Goal: Task Accomplishment & Management: Use online tool/utility

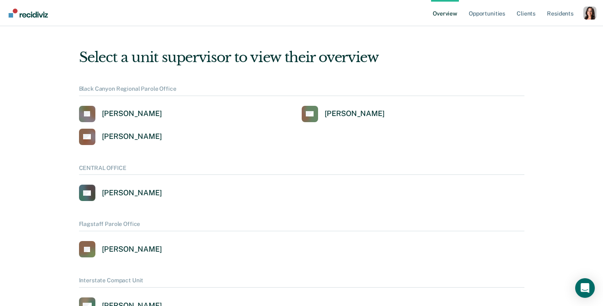
click at [588, 16] on div "Profile dropdown button" at bounding box center [589, 13] width 13 height 13
click at [527, 34] on link "Profile" at bounding box center [557, 32] width 66 height 7
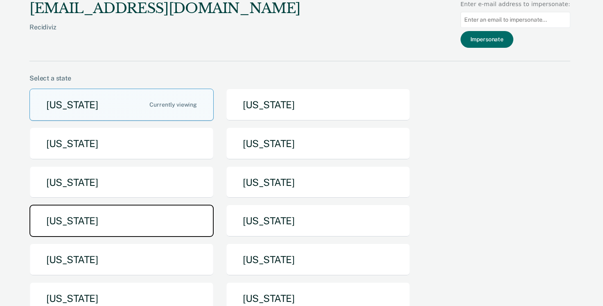
click at [131, 231] on button "[US_STATE]" at bounding box center [121, 221] width 184 height 32
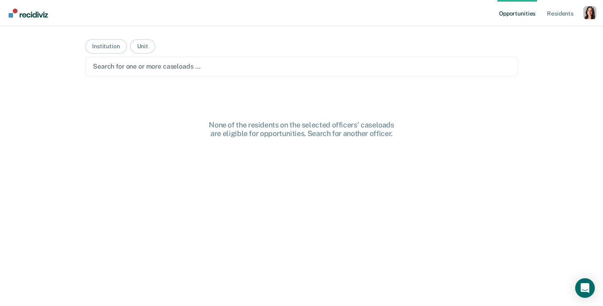
click at [212, 84] on main "Institution Unit Search for one or more caseloads … None of the residents on th…" at bounding box center [301, 156] width 452 height 261
click at [191, 68] on div at bounding box center [301, 66] width 417 height 9
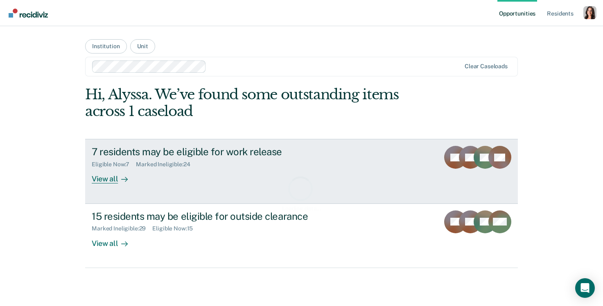
click at [149, 153] on div "7 residents may be eligible for work release" at bounding box center [235, 152] width 287 height 12
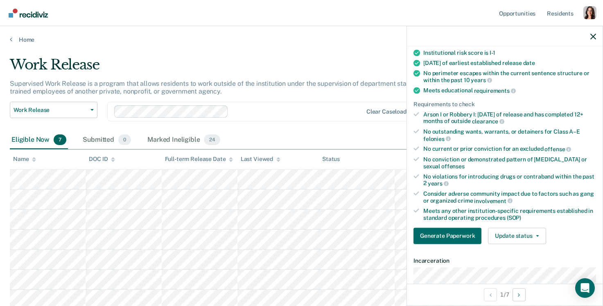
scroll to position [89, 0]
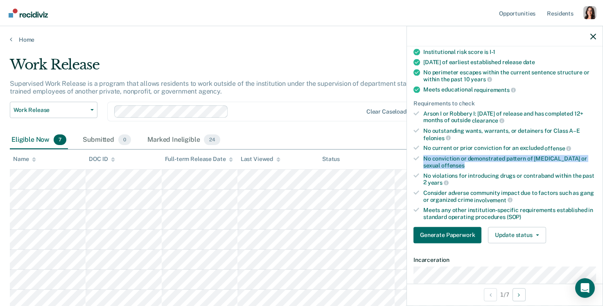
drag, startPoint x: 455, startPoint y: 163, endPoint x: 412, endPoint y: 155, distance: 42.8
click at [412, 155] on div "Validated by data from MOCIS and OP-II Mental health needs score is MH-1 or MH-…" at bounding box center [505, 129] width 196 height 242
copy div "No conviction or demonstrated pattern of child abuse or sexual offenses"
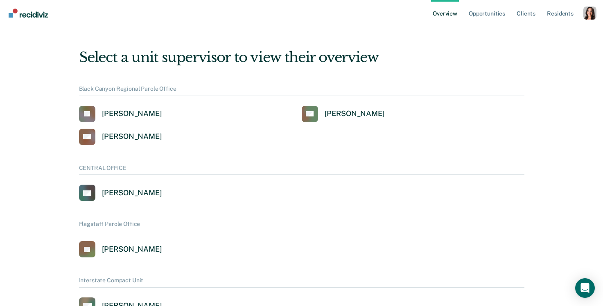
click at [590, 16] on div "Profile dropdown button" at bounding box center [589, 13] width 13 height 13
click at [532, 32] on link "Profile" at bounding box center [557, 32] width 66 height 7
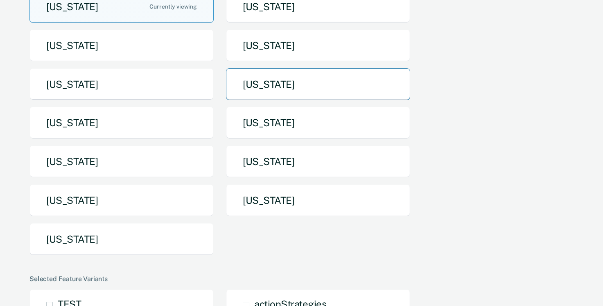
scroll to position [101, 0]
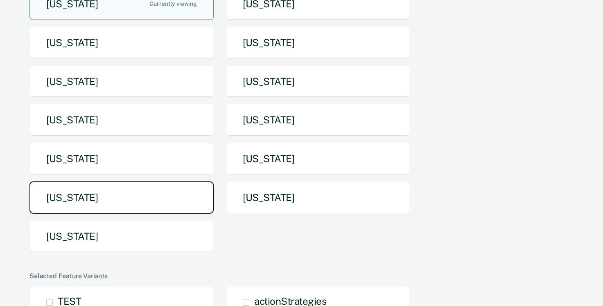
click at [170, 210] on button "[US_STATE]" at bounding box center [121, 198] width 184 height 32
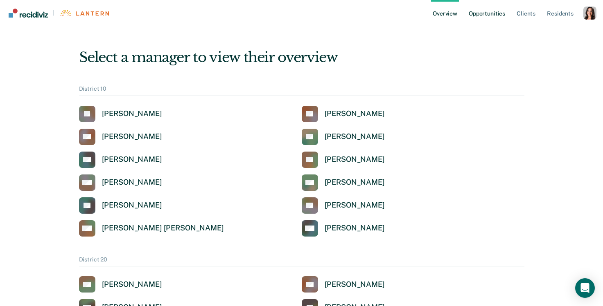
click at [498, 16] on link "Opportunities" at bounding box center [487, 13] width 40 height 26
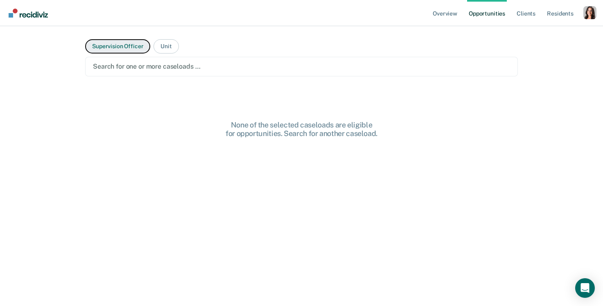
click at [133, 49] on button "Supervision Officer" at bounding box center [117, 46] width 65 height 14
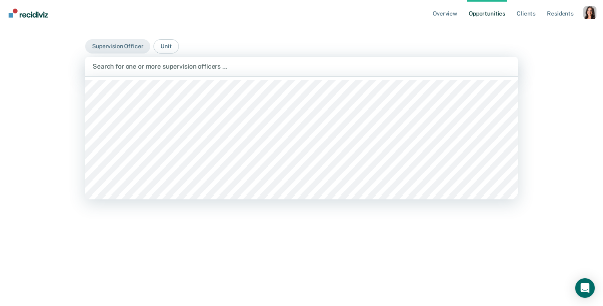
click at [133, 68] on div at bounding box center [301, 66] width 418 height 9
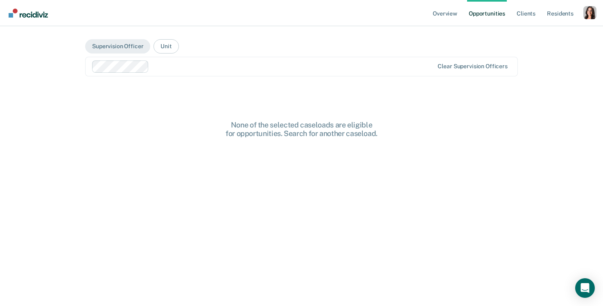
click at [160, 67] on div at bounding box center [292, 66] width 281 height 9
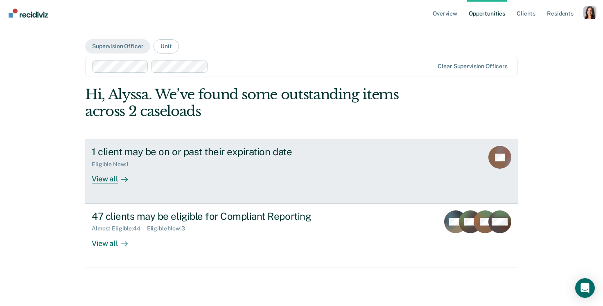
click at [151, 163] on div "Eligible Now : 1" at bounding box center [235, 163] width 287 height 10
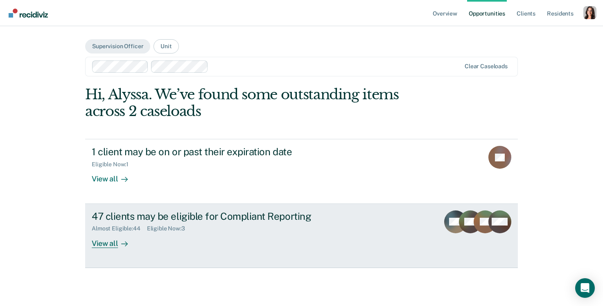
click at [99, 239] on div "View all" at bounding box center [115, 240] width 46 height 16
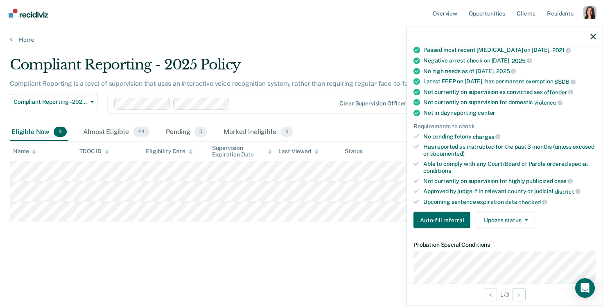
scroll to position [123, 0]
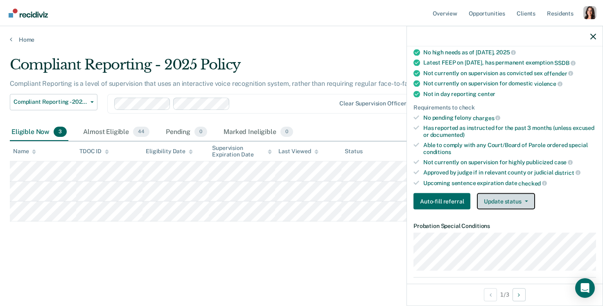
click at [496, 194] on button "Update status" at bounding box center [506, 202] width 58 height 16
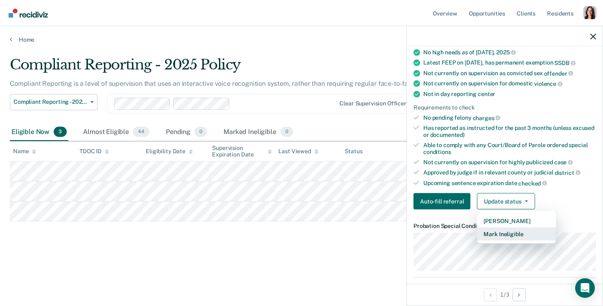
click at [505, 230] on button "Mark Ineligible" at bounding box center [516, 234] width 79 height 13
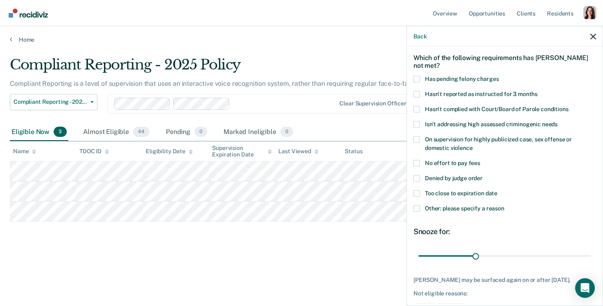
scroll to position [27, 0]
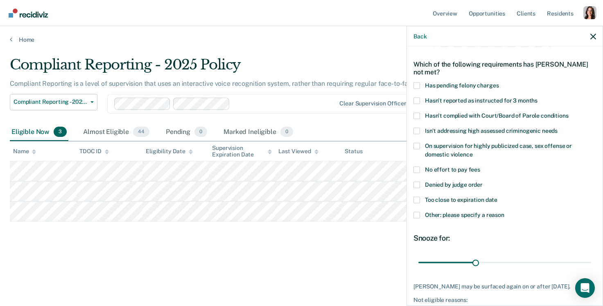
drag, startPoint x: 426, startPoint y: 83, endPoint x: 495, endPoint y: 188, distance: 125.2
click at [495, 187] on div "TS Which of the following requirements has [PERSON_NAME] not met? Has pending f…" at bounding box center [504, 181] width 182 height 302
drag, startPoint x: 520, startPoint y: 214, endPoint x: 425, endPoint y: 104, distance: 145.1
click at [426, 104] on div "TS Which of the following requirements has [PERSON_NAME] not met? Has pending f…" at bounding box center [504, 181] width 182 height 302
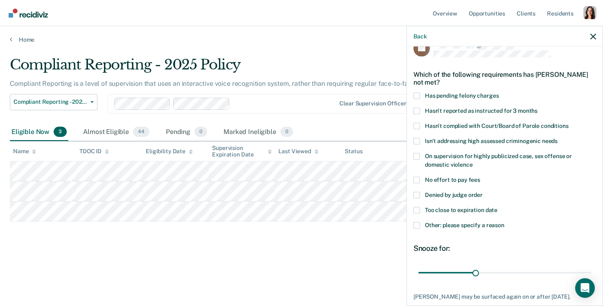
scroll to position [14, 0]
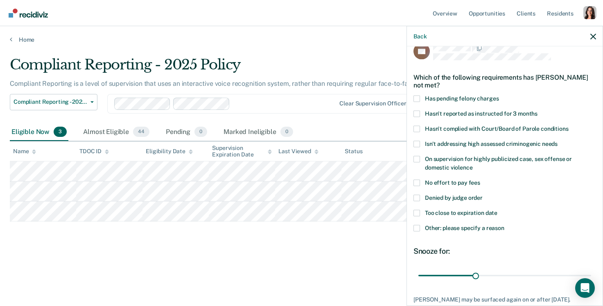
click at [433, 99] on span "Has pending felony charges" at bounding box center [462, 98] width 74 height 7
click at [498, 95] on input "Has pending felony charges" at bounding box center [498, 95] width 0 height 0
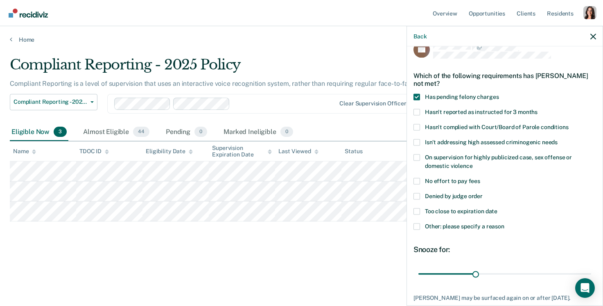
scroll to position [15, 0]
click at [457, 93] on span "Has pending felony charges" at bounding box center [462, 96] width 74 height 7
click at [498, 94] on input "Has pending felony charges" at bounding box center [498, 94] width 0 height 0
click at [457, 116] on label "Hasn't reported as instructed for 3 months" at bounding box center [504, 113] width 182 height 9
click at [537, 109] on input "Hasn't reported as instructed for 3 months" at bounding box center [537, 109] width 0 height 0
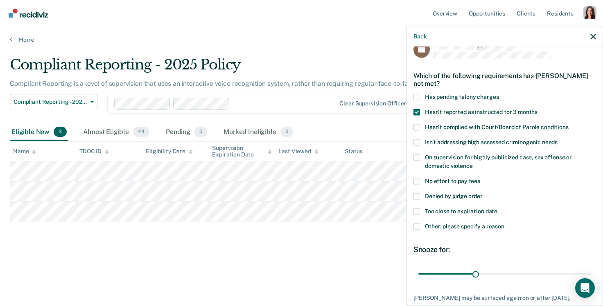
scroll to position [63, 0]
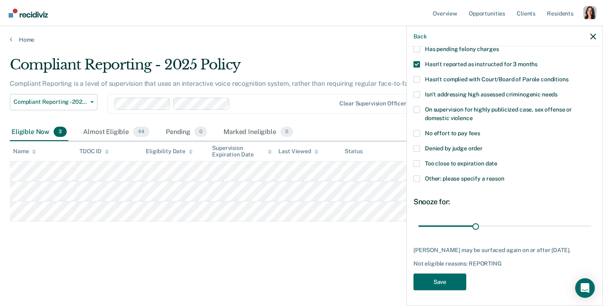
click at [446, 62] on span "Hasn't reported as instructed for 3 months" at bounding box center [481, 64] width 113 height 7
click at [537, 61] on input "Hasn't reported as instructed for 3 months" at bounding box center [537, 61] width 0 height 0
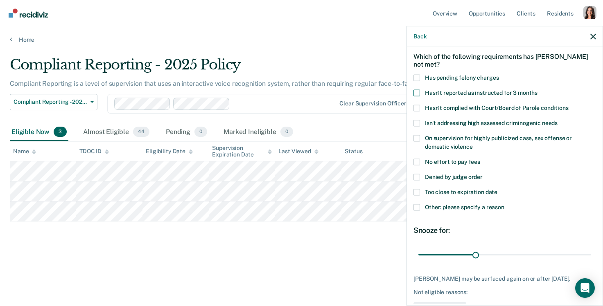
scroll to position [33, 0]
